Goal: Find specific page/section: Find specific page/section

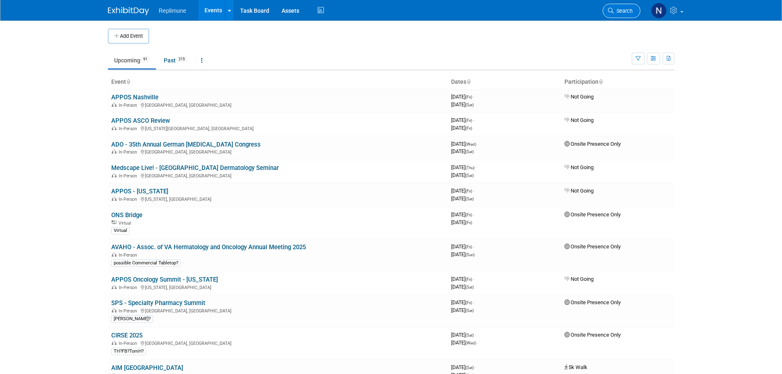
click at [625, 8] on span "Search" at bounding box center [623, 11] width 19 height 6
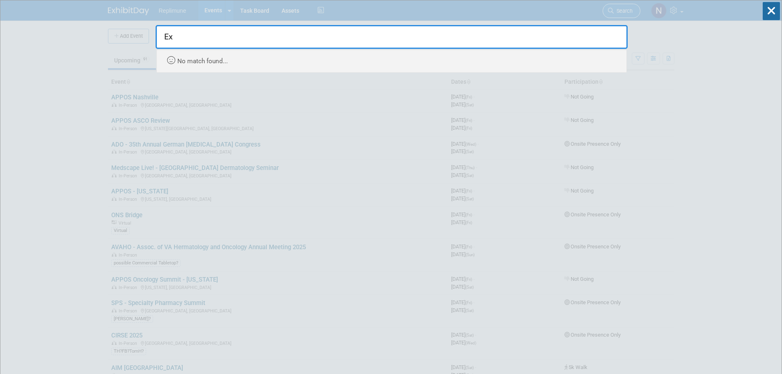
type input "E"
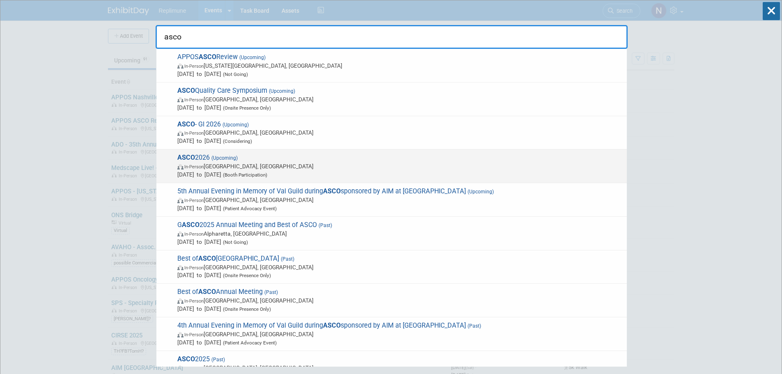
type input "asco"
click at [236, 171] on span "[DATE] to [DATE] (Booth Participation)" at bounding box center [399, 174] width 445 height 8
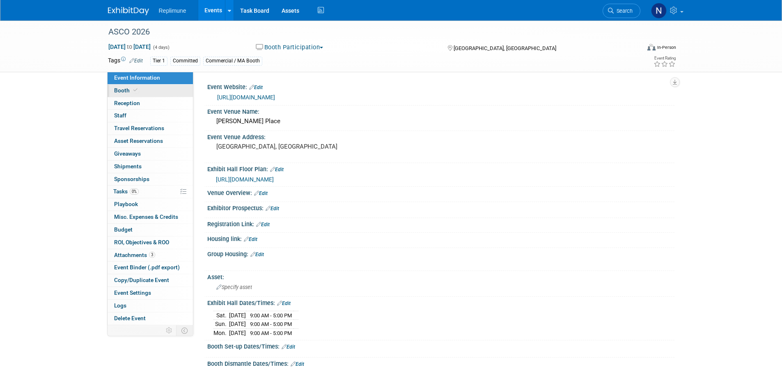
click at [126, 90] on span "Booth" at bounding box center [126, 90] width 25 height 7
